Goal: Complete application form: Complete application form

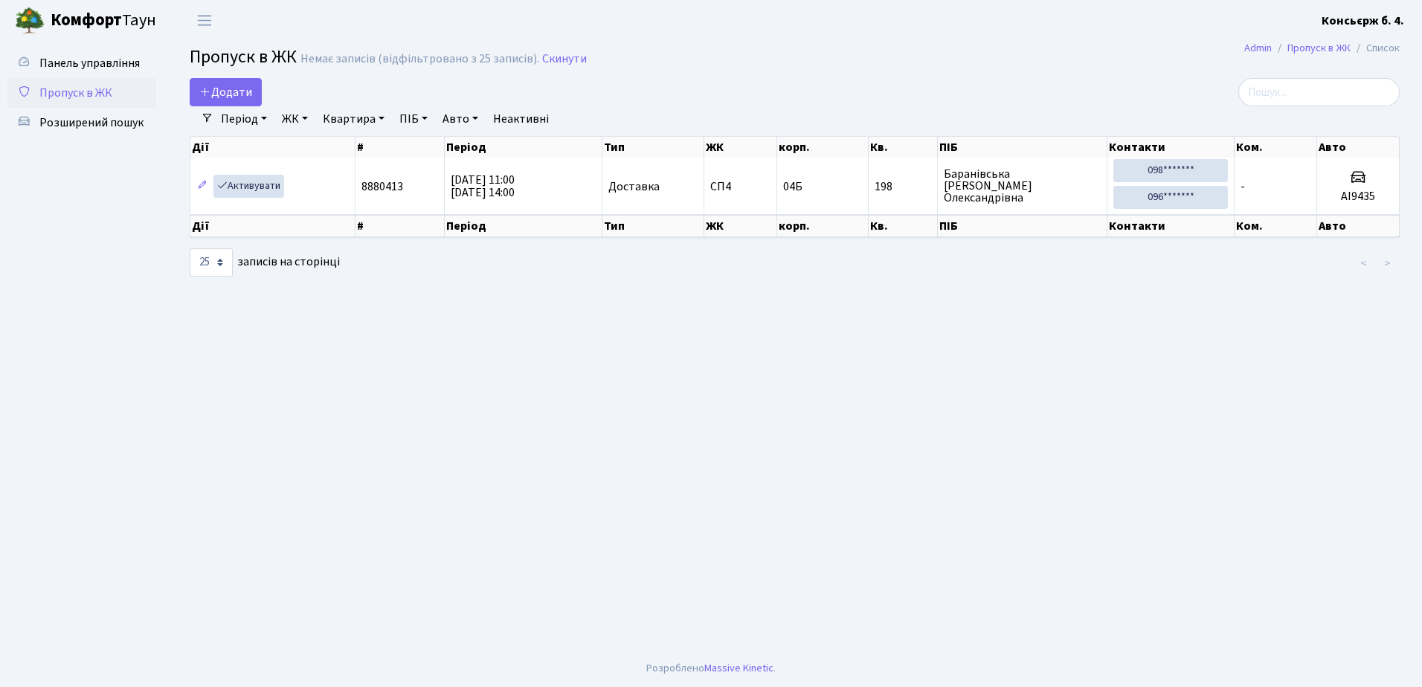
select select "25"
click at [228, 89] on span "Додати" at bounding box center [225, 92] width 53 height 16
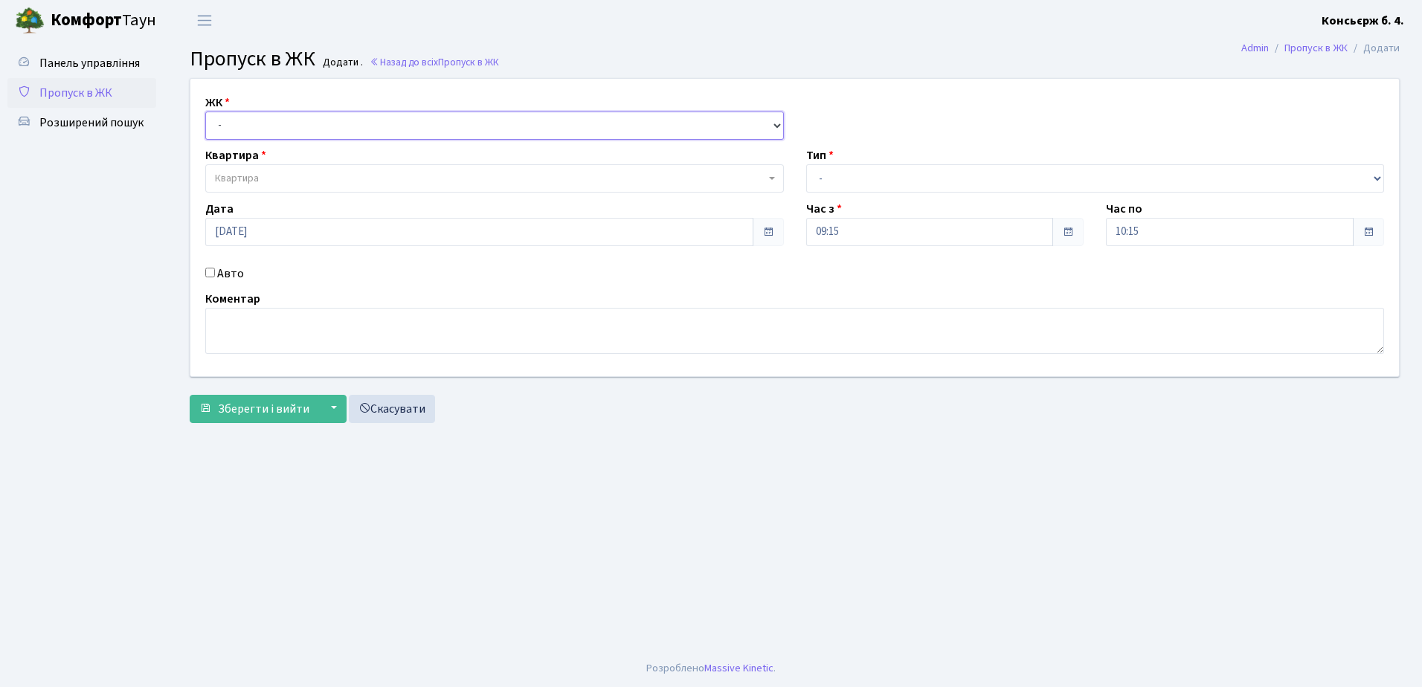
click at [250, 122] on select "- [STREET_ADDRESS]" at bounding box center [494, 126] width 579 height 28
select select "325"
click at [205, 112] on select "- [STREET_ADDRESS]" at bounding box center [494, 126] width 579 height 28
select select
click at [272, 173] on span "Квартира" at bounding box center [490, 178] width 550 height 15
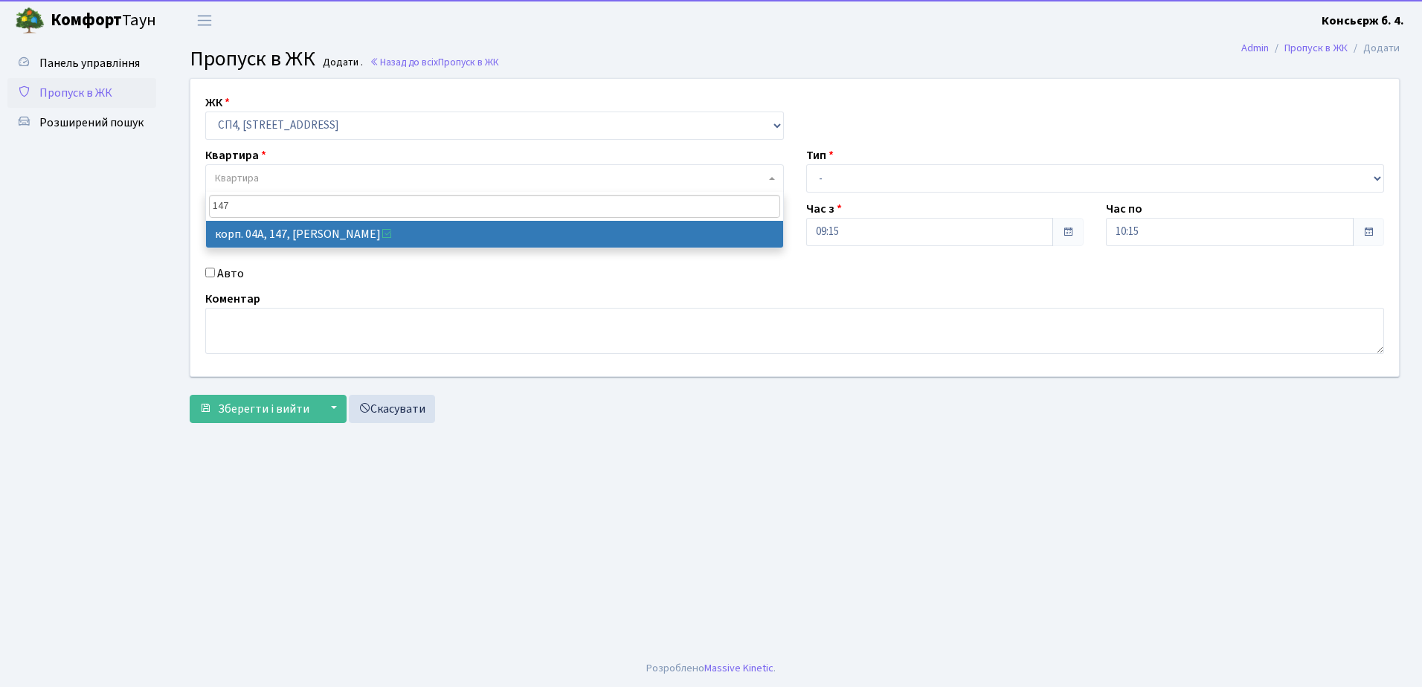
type input "147"
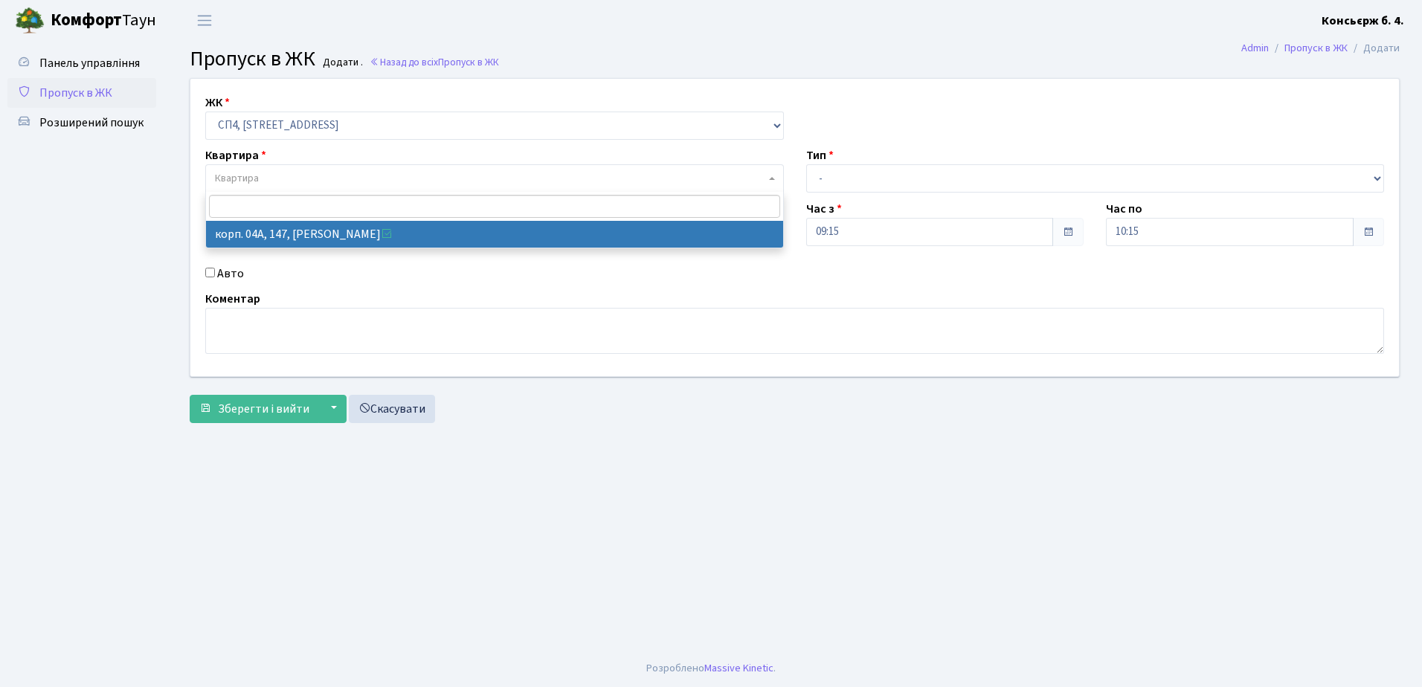
select select "21175"
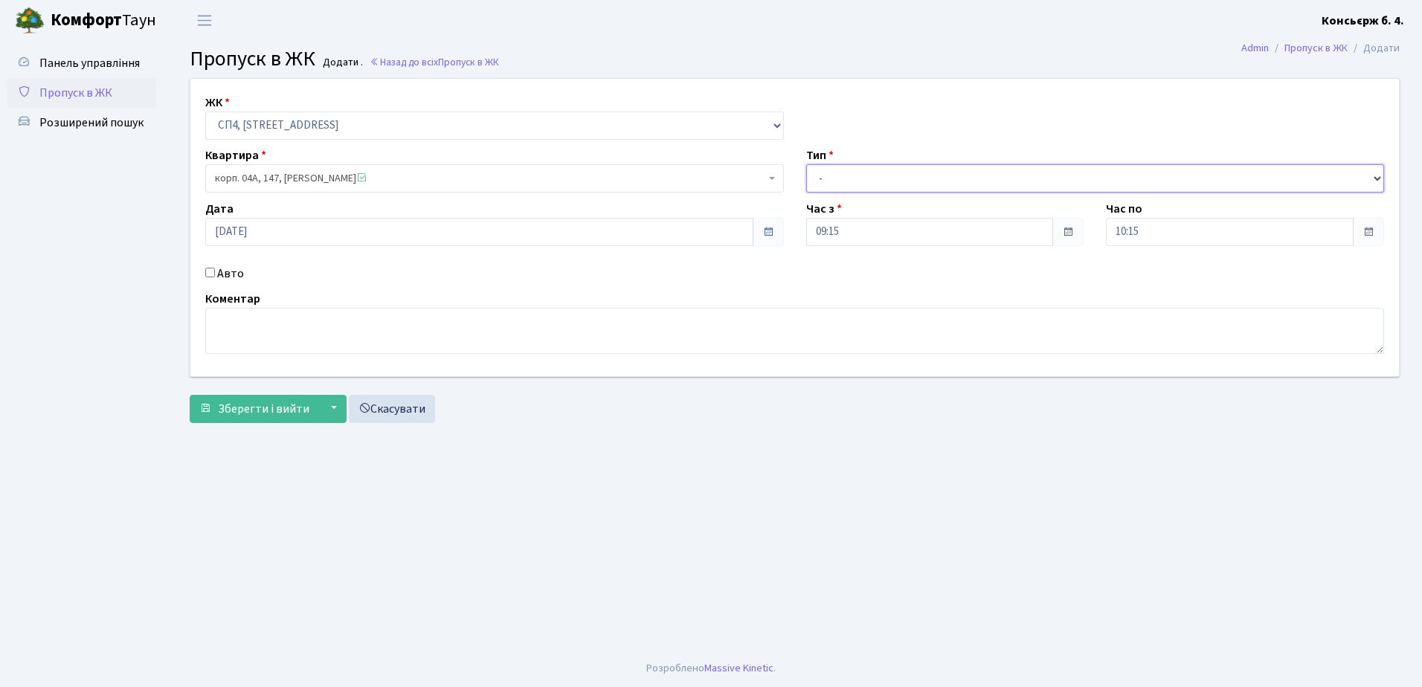
drag, startPoint x: 870, startPoint y: 170, endPoint x: 865, endPoint y: 190, distance: 21.3
click at [870, 170] on select "- Доставка Таксі Гості Сервіс" at bounding box center [1095, 178] width 579 height 28
select select "18"
click at [806, 164] on select "- Доставка Таксі Гості Сервіс" at bounding box center [1095, 178] width 579 height 28
click at [213, 269] on input "Авто" at bounding box center [210, 273] width 10 height 10
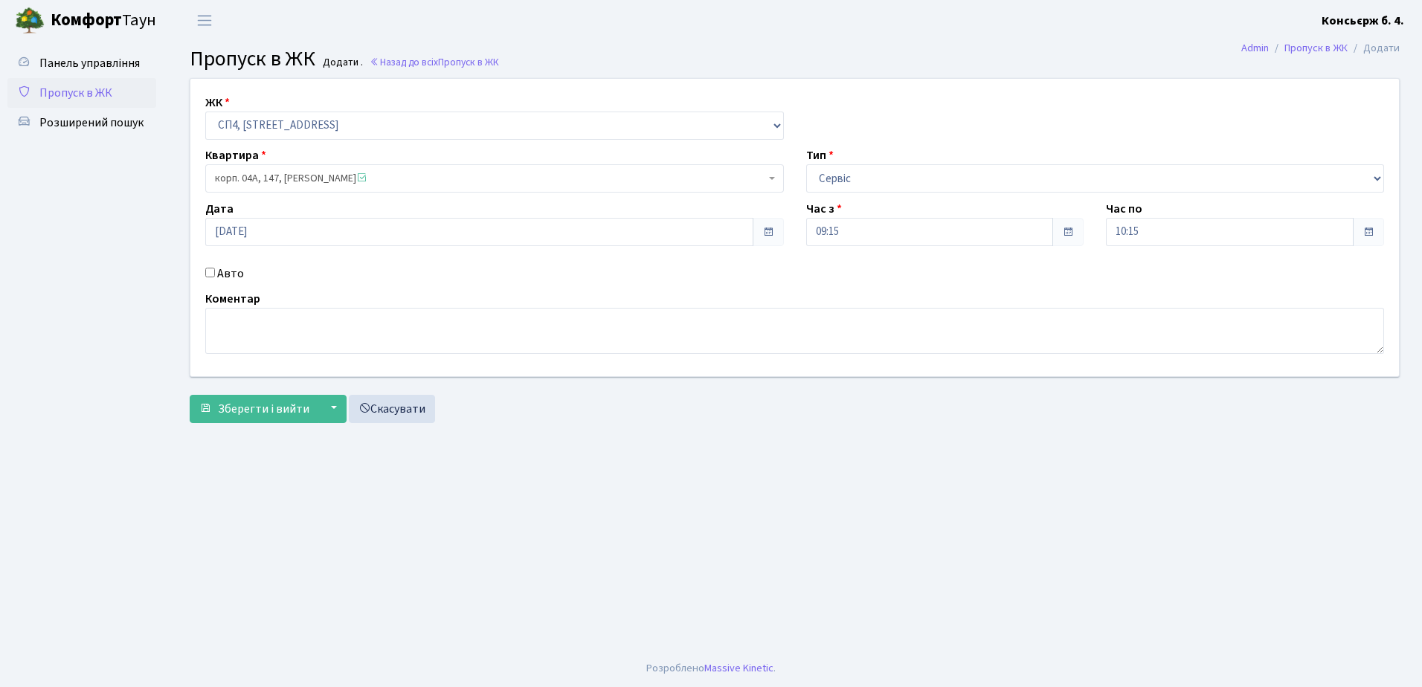
checkbox input "true"
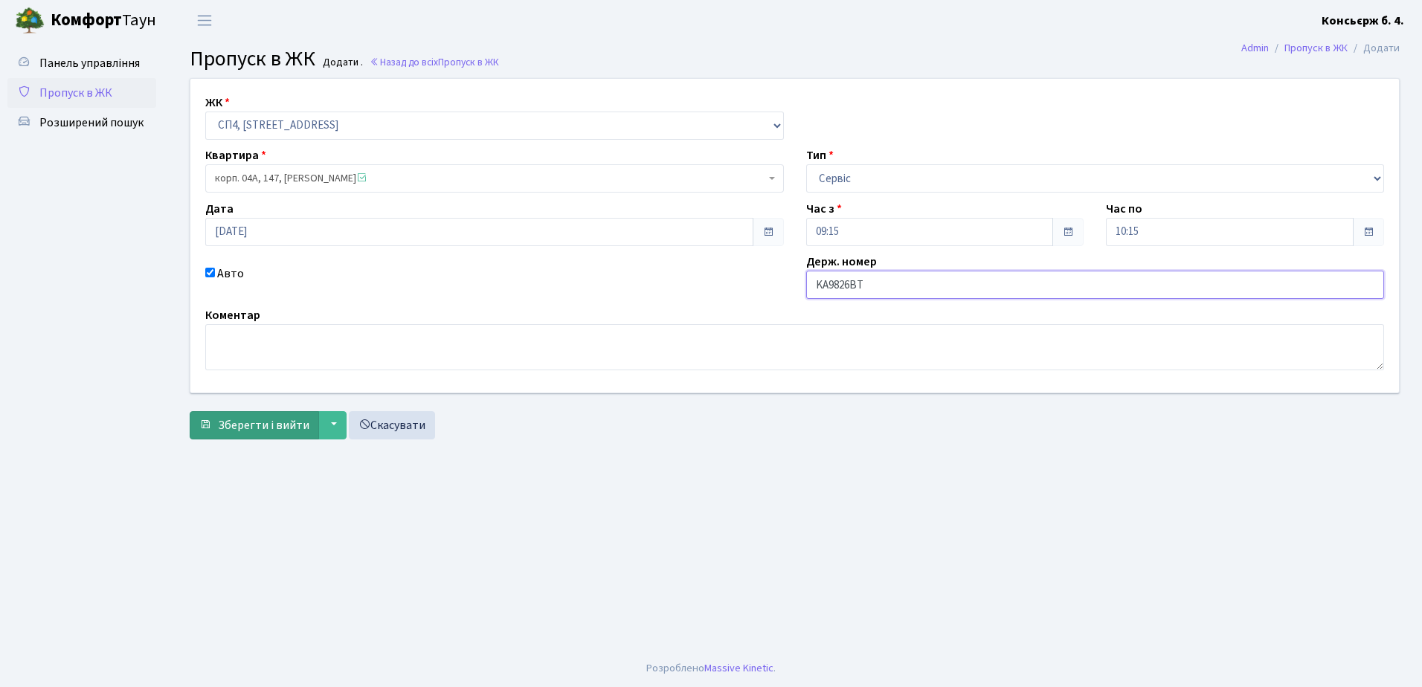
type input "KA9826BT"
click at [296, 431] on span "Зберегти і вийти" at bounding box center [263, 425] width 91 height 16
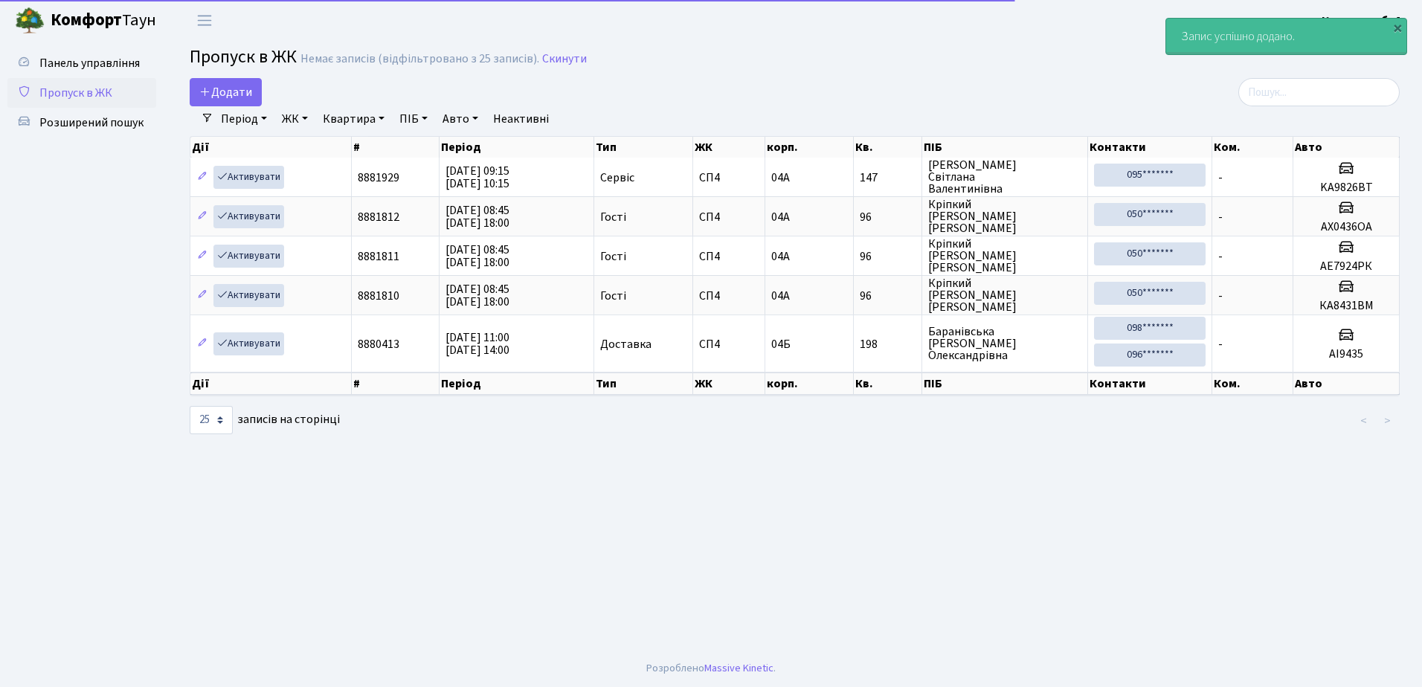
select select "25"
